Goal: Check status: Check status

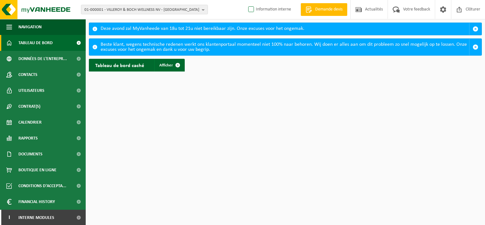
click at [251, 8] on label "Information interne" at bounding box center [269, 10] width 44 height 10
click at [246, 0] on input "Information interne" at bounding box center [246, 0] width 0 height 0
checkbox input "true"
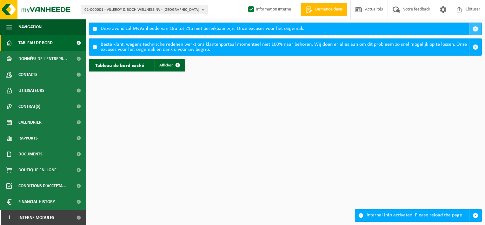
click at [474, 28] on span "button" at bounding box center [475, 29] width 6 height 6
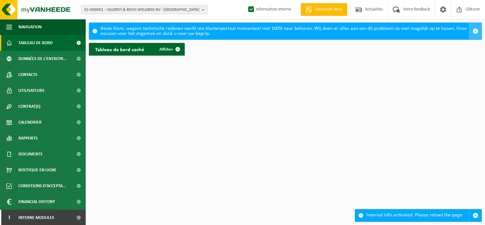
click at [475, 29] on span "button" at bounding box center [475, 31] width 6 height 6
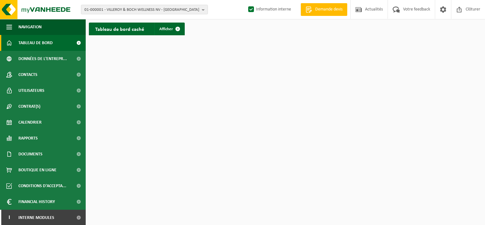
scroll to position [1, 0]
click at [62, 217] on link "I Interne modules" at bounding box center [43, 217] width 86 height 16
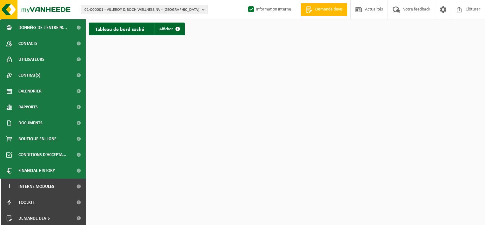
scroll to position [32, 0]
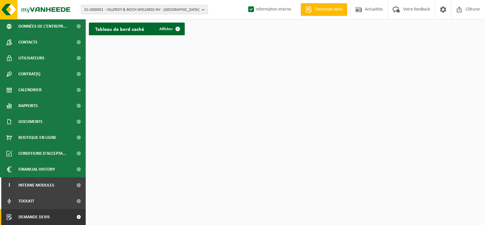
click at [57, 219] on link "Demande devis" at bounding box center [43, 217] width 86 height 16
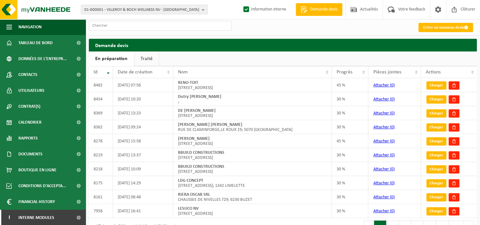
click at [151, 59] on link "Traité" at bounding box center [146, 58] width 25 height 15
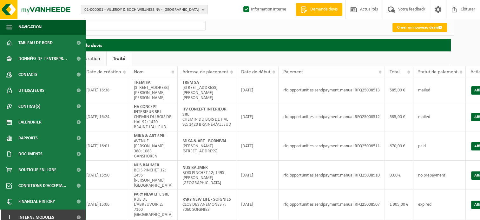
scroll to position [0, 44]
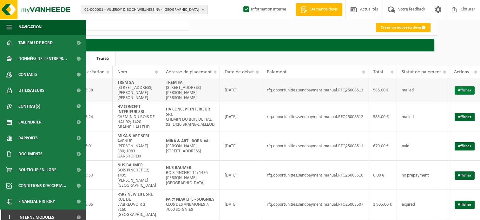
click at [462, 89] on link "Afficher" at bounding box center [465, 90] width 20 height 8
click at [471, 118] on link "Afficher" at bounding box center [465, 117] width 20 height 8
click at [470, 143] on link "Afficher" at bounding box center [465, 146] width 20 height 8
click at [469, 200] on link "Afficher" at bounding box center [465, 204] width 20 height 8
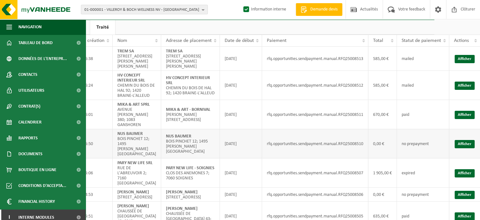
scroll to position [32, 44]
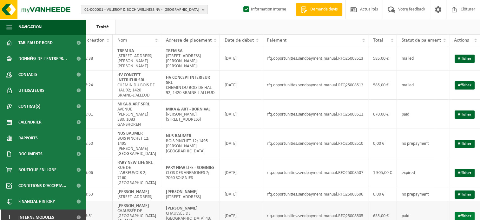
click at [464, 212] on link "Afficher" at bounding box center [465, 216] width 20 height 8
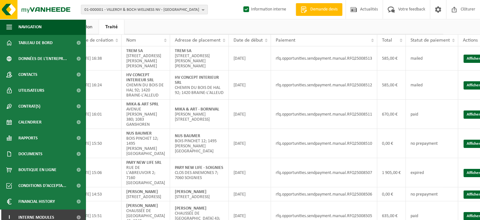
scroll to position [32, 38]
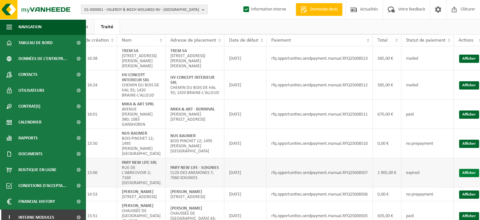
click at [477, 169] on link "Afficher" at bounding box center [469, 173] width 20 height 8
drag, startPoint x: 369, startPoint y: 159, endPoint x: 345, endPoint y: 162, distance: 24.0
click at [345, 162] on td "rfq.opportunities.sendpayment.manual.RFQ25008507" at bounding box center [319, 172] width 106 height 29
copy td "RFQ25008507"
drag, startPoint x: 220, startPoint y: 154, endPoint x: 172, endPoint y: 149, distance: 49.1
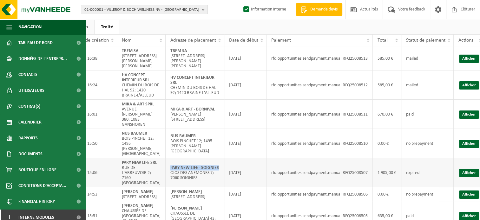
click at [172, 158] on td "PARY NEW LIFE - SOIGNIES CLOS DES ANEMONES 7; 7060 SOIGNIES" at bounding box center [195, 172] width 59 height 29
copy strong "PARY NEW LIFE - SOIGNIES"
drag, startPoint x: 216, startPoint y: 106, endPoint x: 169, endPoint y: 106, distance: 47.0
click at [169, 106] on td "[PERSON_NAME] & ART - BORNIVAL [PERSON_NAME][STREET_ADDRESS]" at bounding box center [195, 114] width 59 height 29
copy strong "MIKA & ART - BORNIVAL"
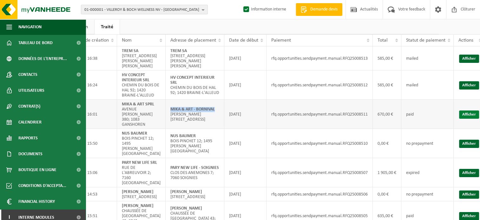
click at [476, 110] on link "Afficher" at bounding box center [469, 114] width 20 height 8
drag, startPoint x: 188, startPoint y: 53, endPoint x: 171, endPoint y: 52, distance: 17.2
click at [171, 52] on td "TREM SA [STREET_ADDRESS][PERSON_NAME]-BRAINE" at bounding box center [195, 58] width 59 height 24
copy strong "TREM SA"
click at [466, 59] on link "Afficher" at bounding box center [469, 59] width 20 height 8
